Goal: Contribute content

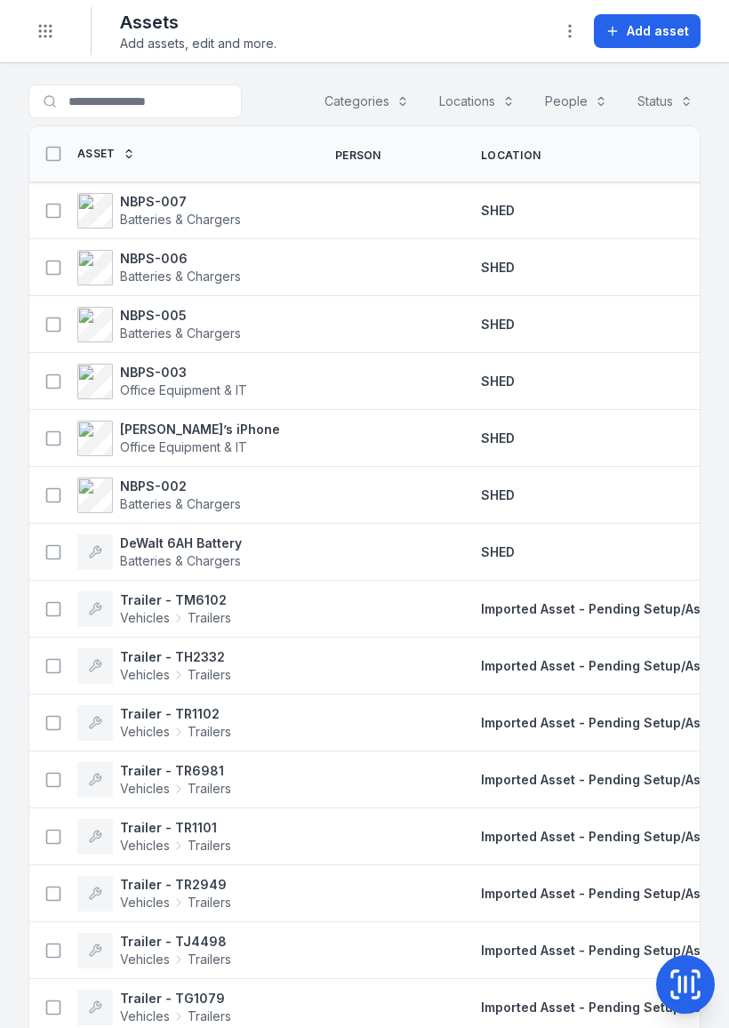
click at [660, 29] on span "Add asset" at bounding box center [658, 31] width 62 height 18
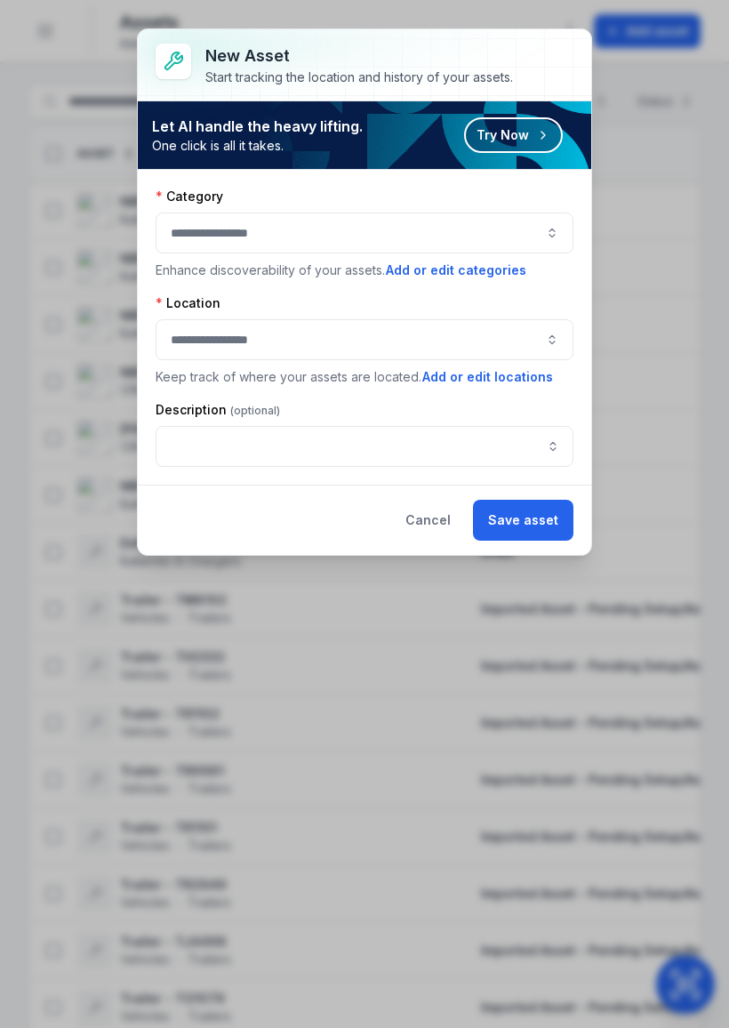
click at [532, 138] on button "Try Now" at bounding box center [513, 135] width 99 height 36
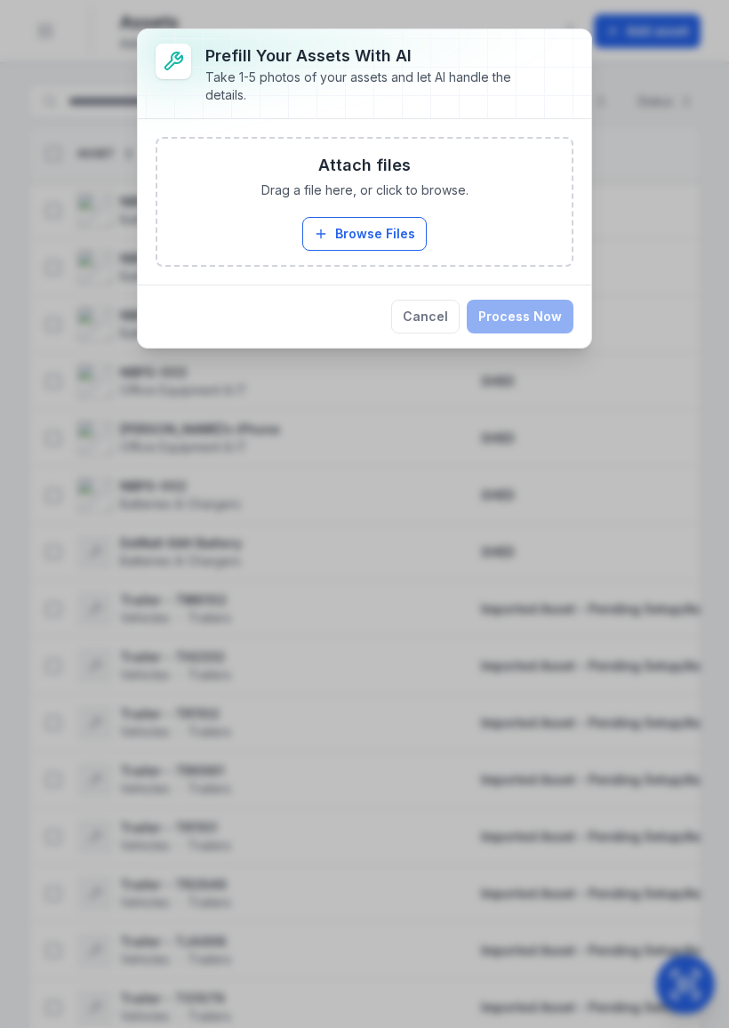
click at [388, 232] on button "Browse Files" at bounding box center [364, 234] width 124 height 34
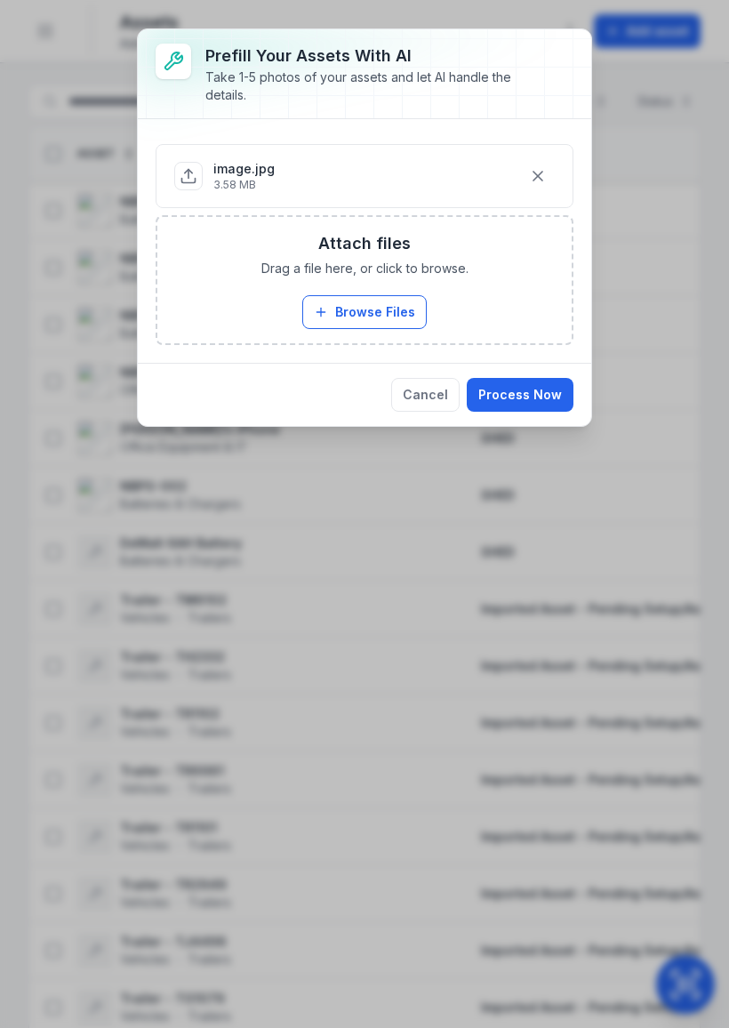
click at [391, 305] on button "Browse Files" at bounding box center [364, 312] width 124 height 34
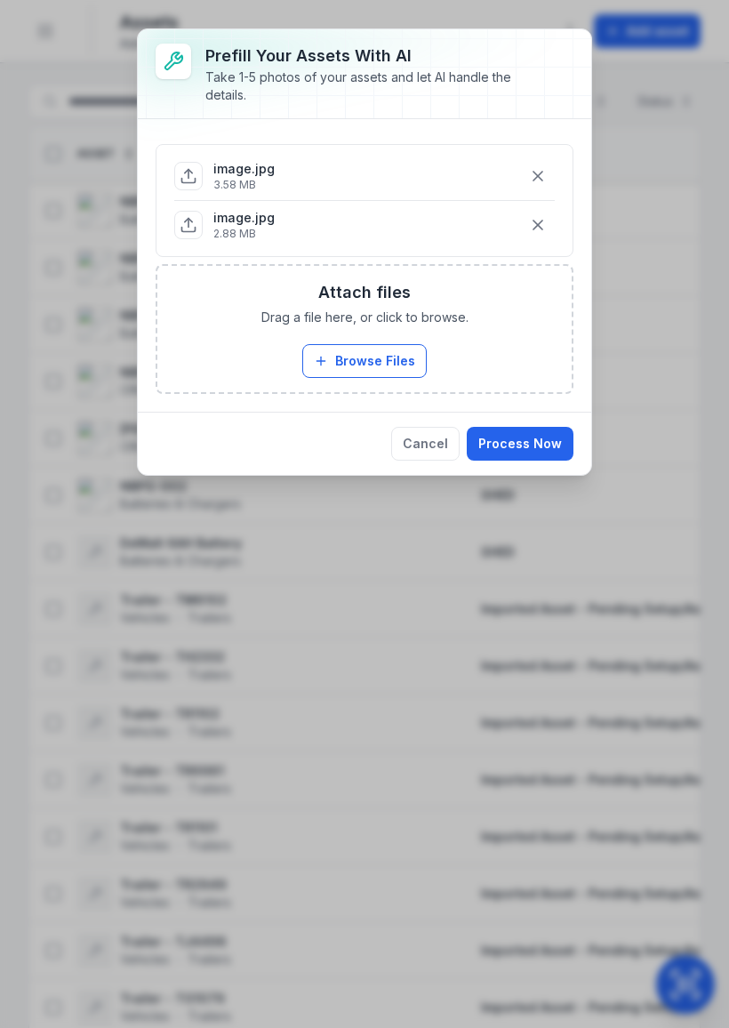
click at [386, 353] on button "Browse Files" at bounding box center [364, 361] width 124 height 34
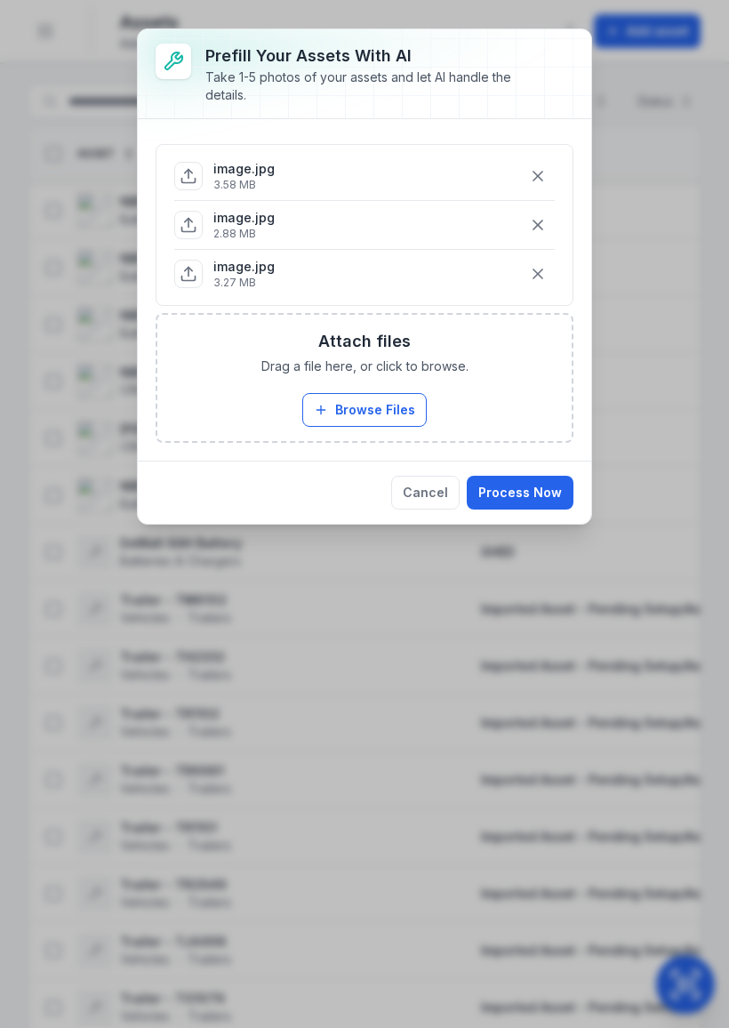
click at [540, 487] on button "Process Now" at bounding box center [520, 493] width 107 height 34
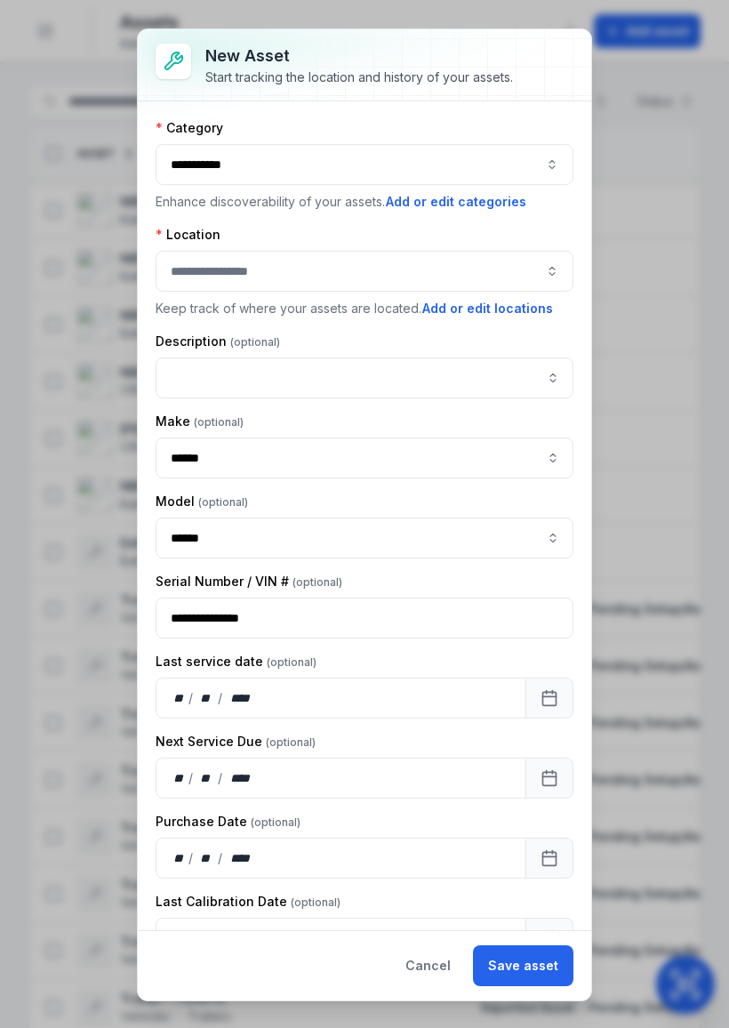
click at [392, 276] on div at bounding box center [365, 271] width 418 height 41
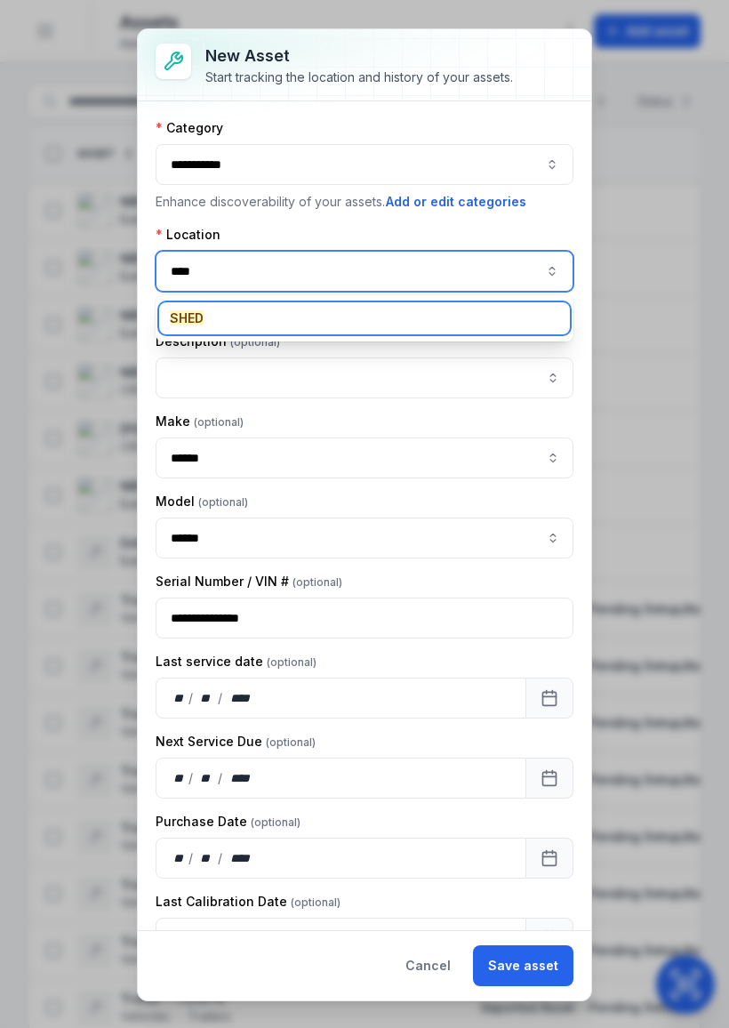
click at [212, 325] on div "SHED" at bounding box center [364, 318] width 411 height 32
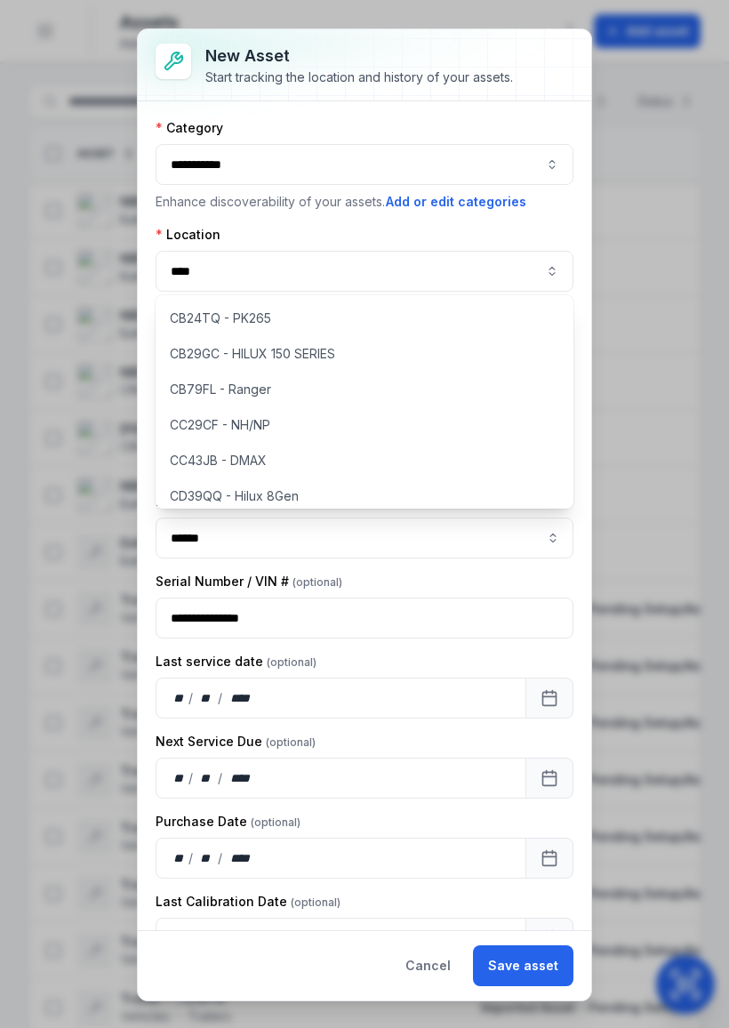
type input "****"
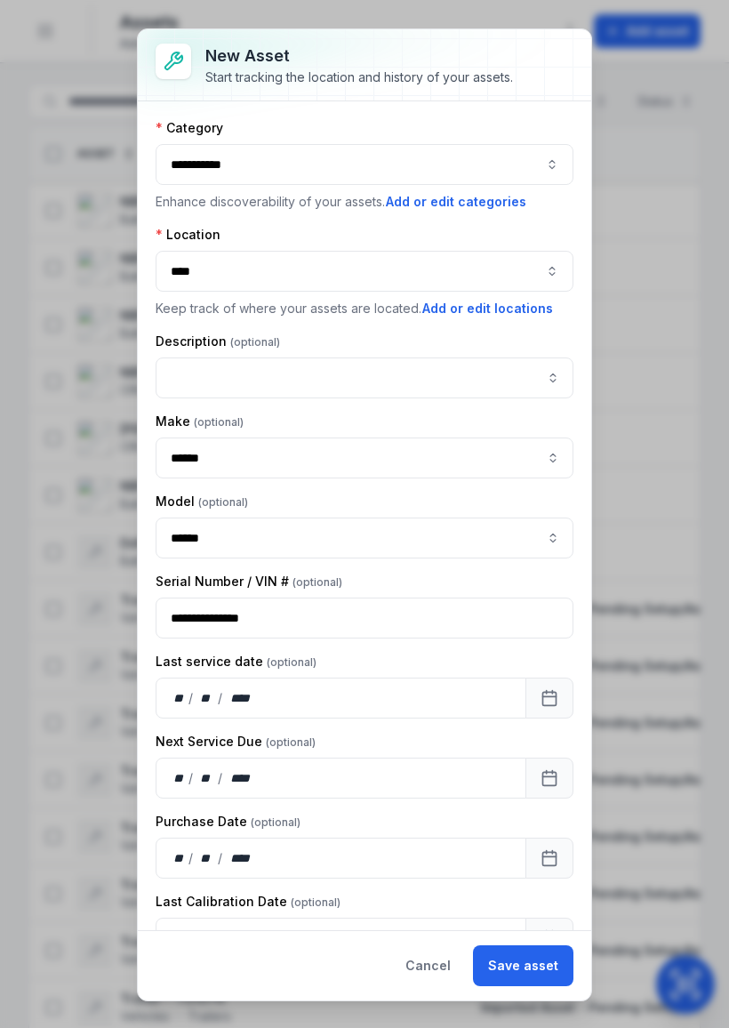
click at [533, 958] on button "Save asset" at bounding box center [523, 965] width 100 height 41
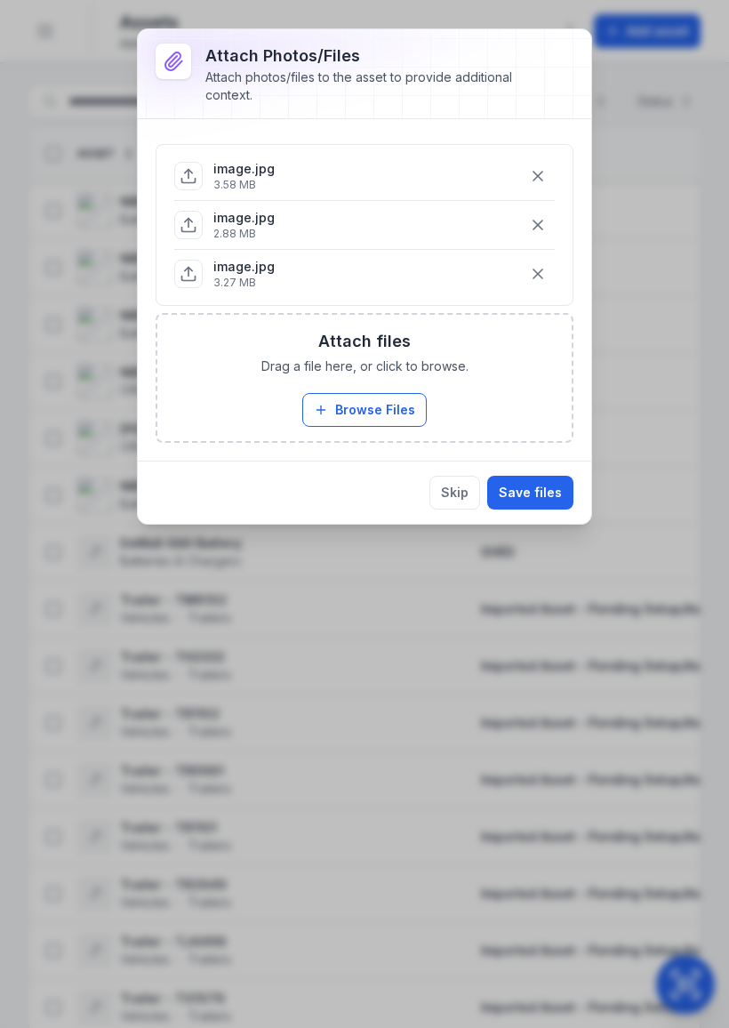
click at [554, 491] on button "Save files" at bounding box center [530, 493] width 86 height 34
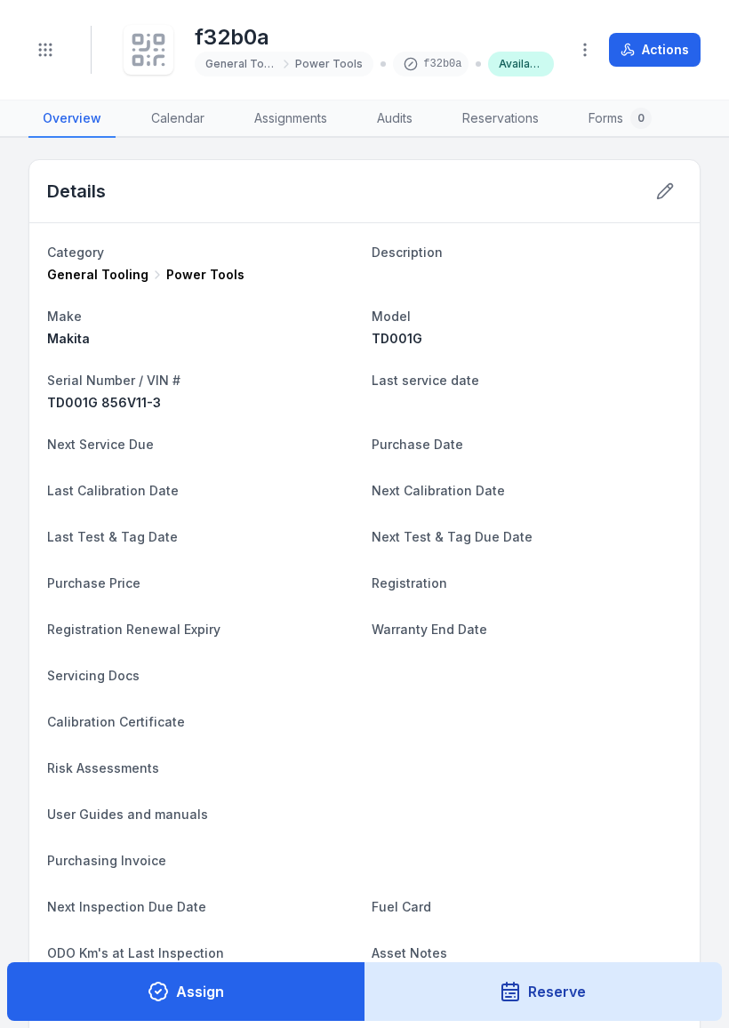
click at [154, 46] on icon at bounding box center [148, 49] width 39 height 39
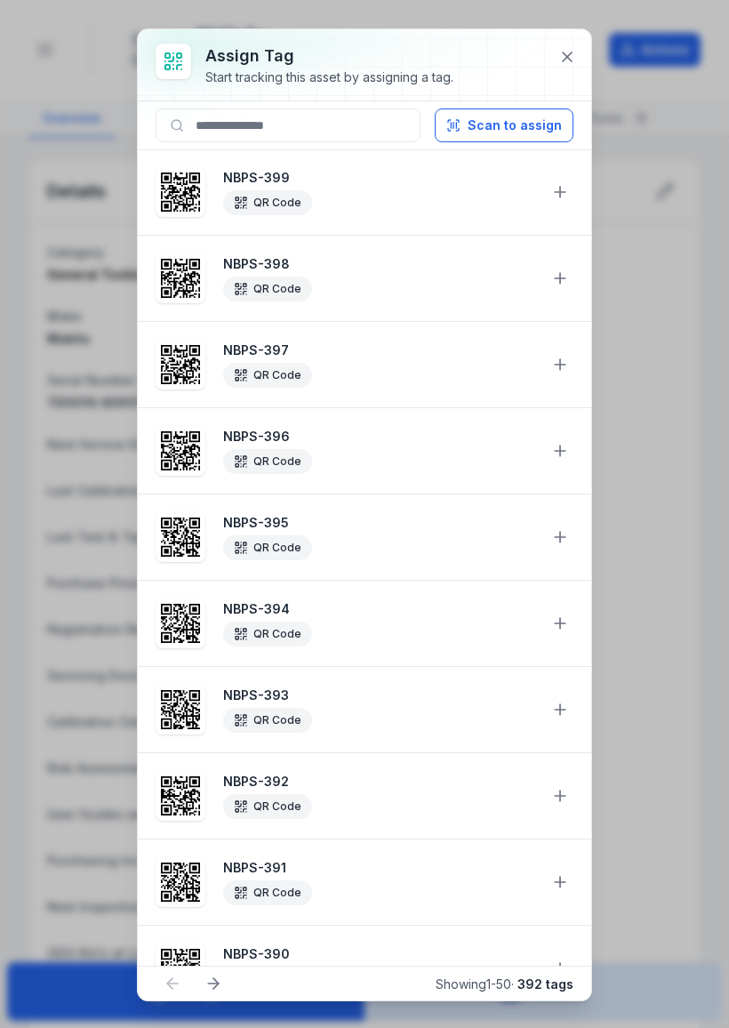
click at [524, 124] on button "Scan to assign" at bounding box center [504, 125] width 139 height 34
